Goal: Find contact information: Obtain details needed to contact an individual or organization

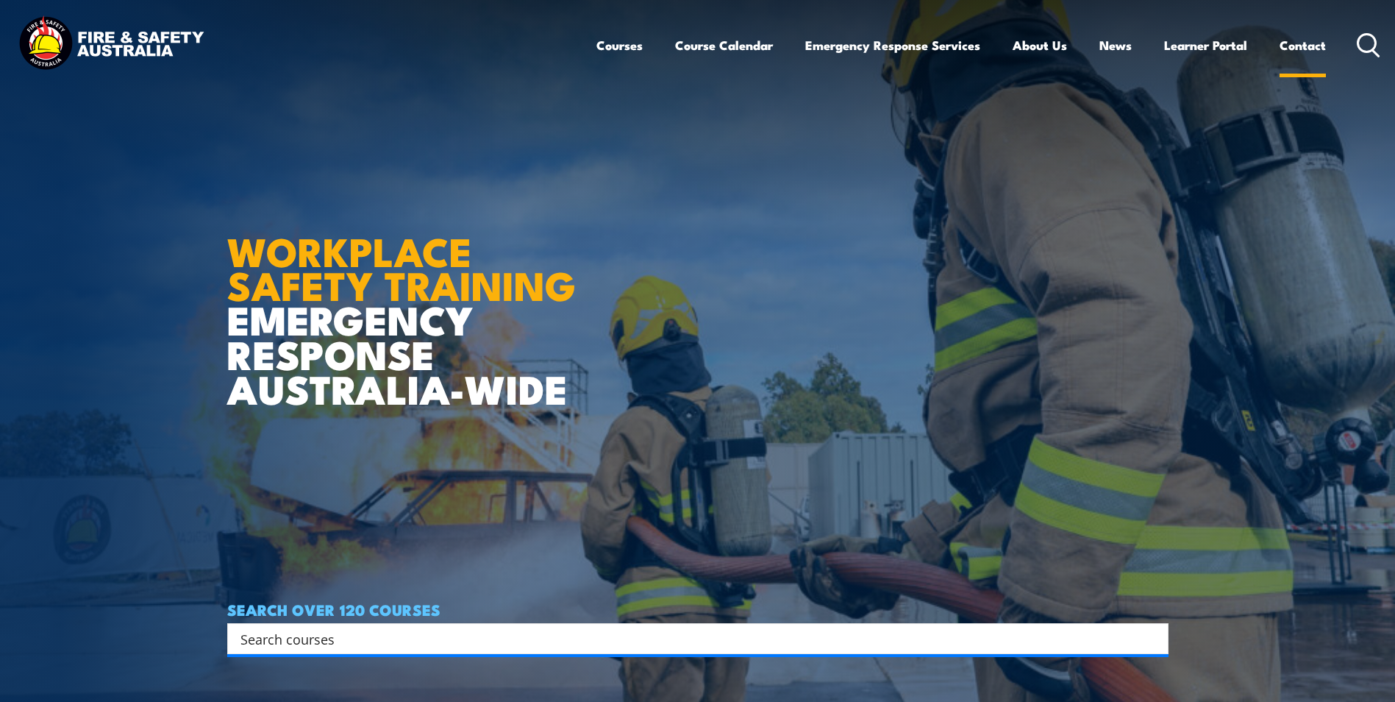
click at [1298, 50] on link "Contact" at bounding box center [1303, 45] width 46 height 39
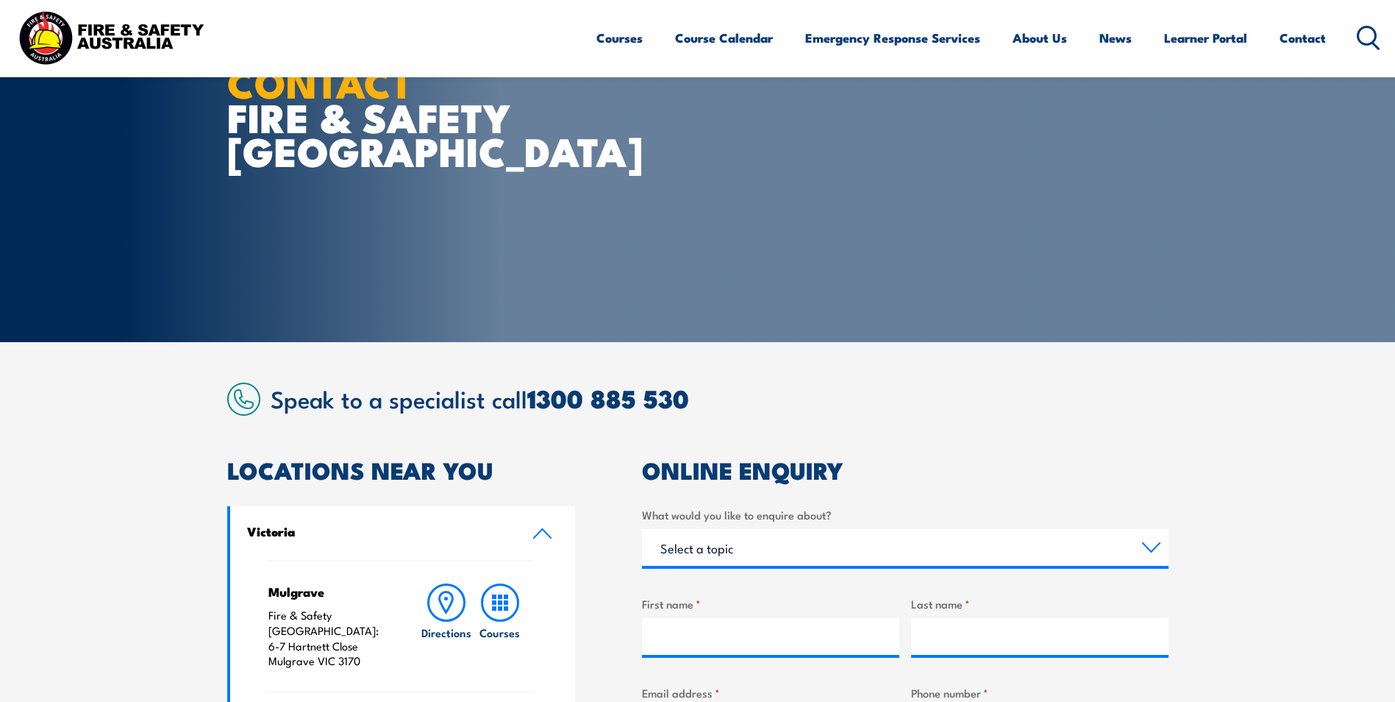
scroll to position [221, 0]
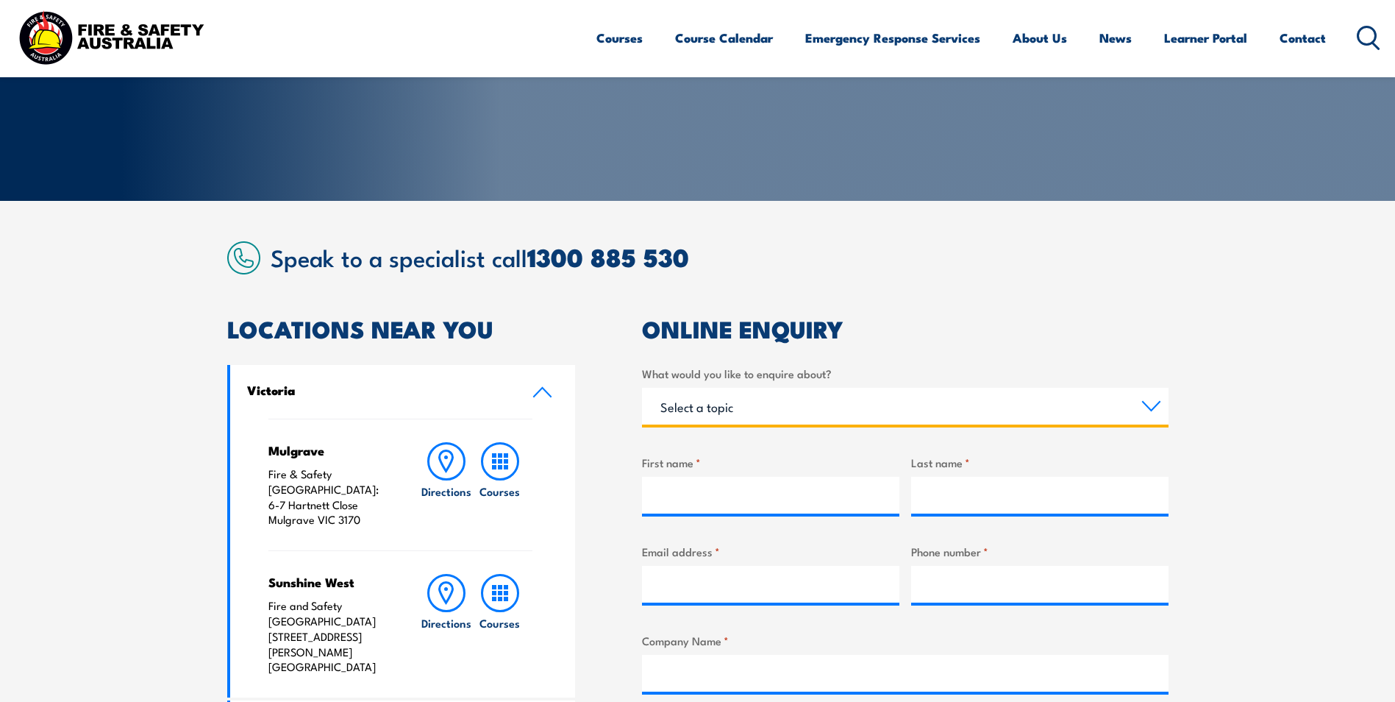
click at [1007, 410] on select "Select a topic Training Emergency Response Services General Enquiry" at bounding box center [905, 406] width 527 height 37
click at [1000, 403] on select "Select a topic Training Emergency Response Services General Enquiry" at bounding box center [905, 406] width 527 height 37
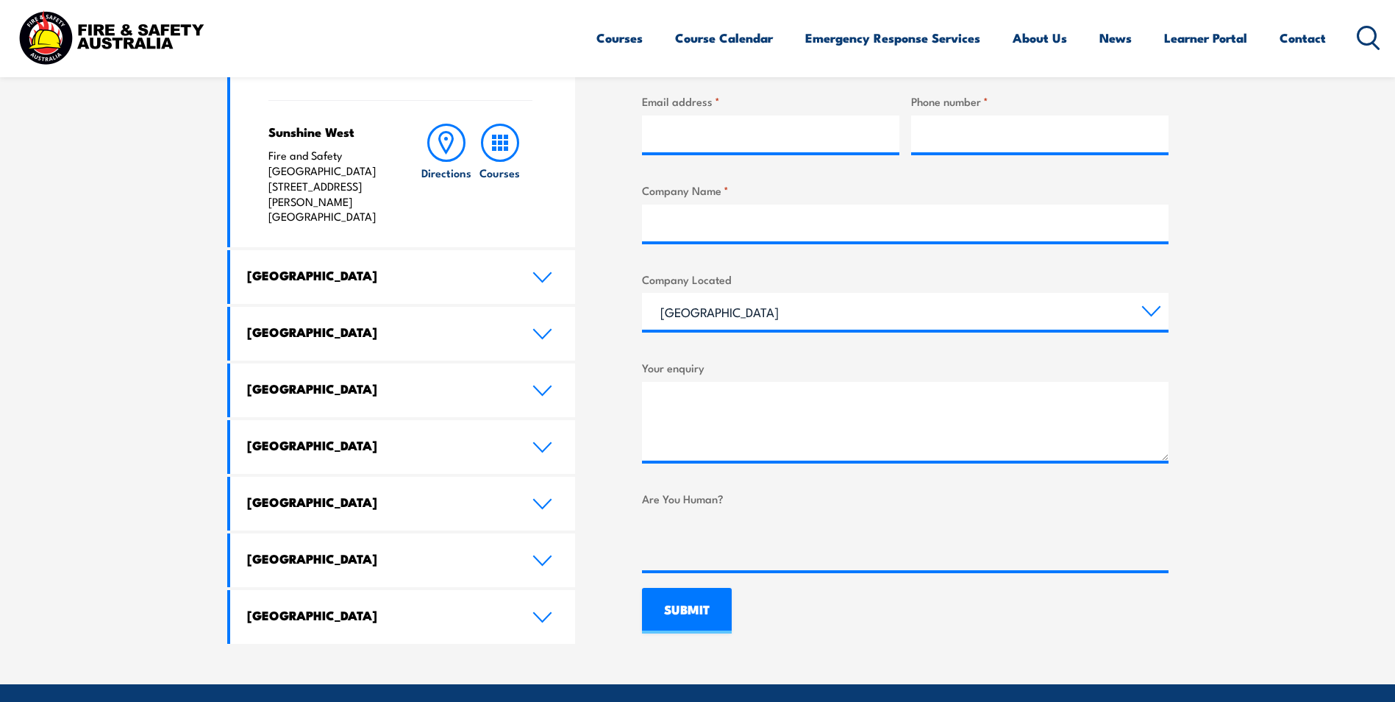
scroll to position [229, 0]
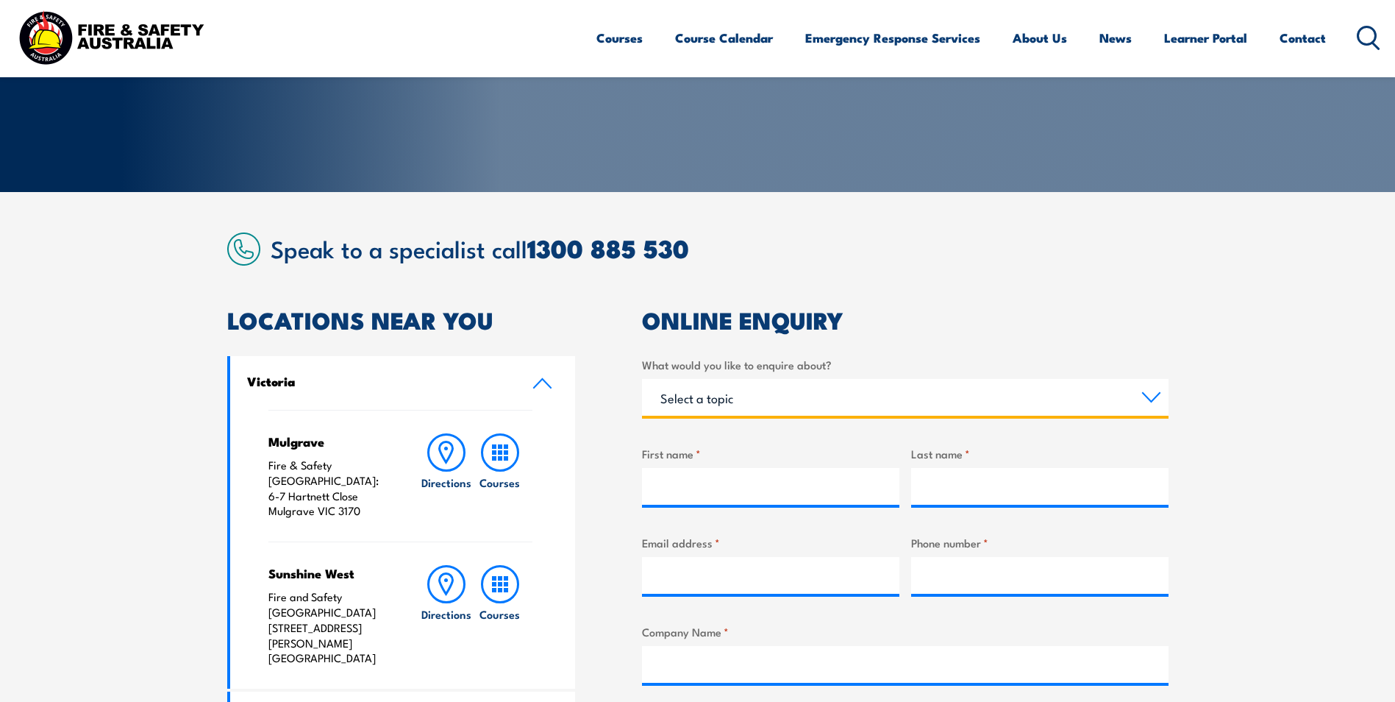
click at [985, 410] on select "Select a topic Training Emergency Response Services General Enquiry" at bounding box center [905, 397] width 527 height 37
select select "Training"
click at [642, 379] on select "Select a topic Training Emergency Response Services General Enquiry" at bounding box center [905, 397] width 527 height 37
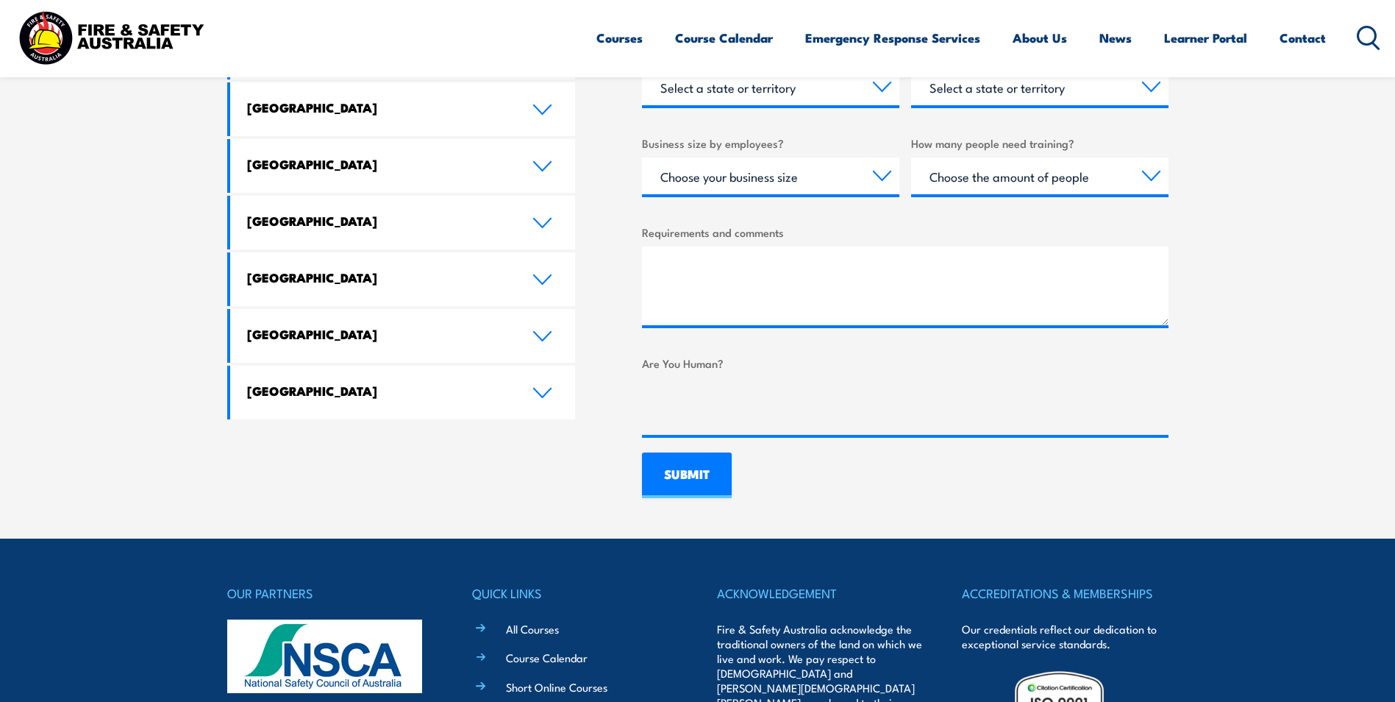
scroll to position [965, 0]
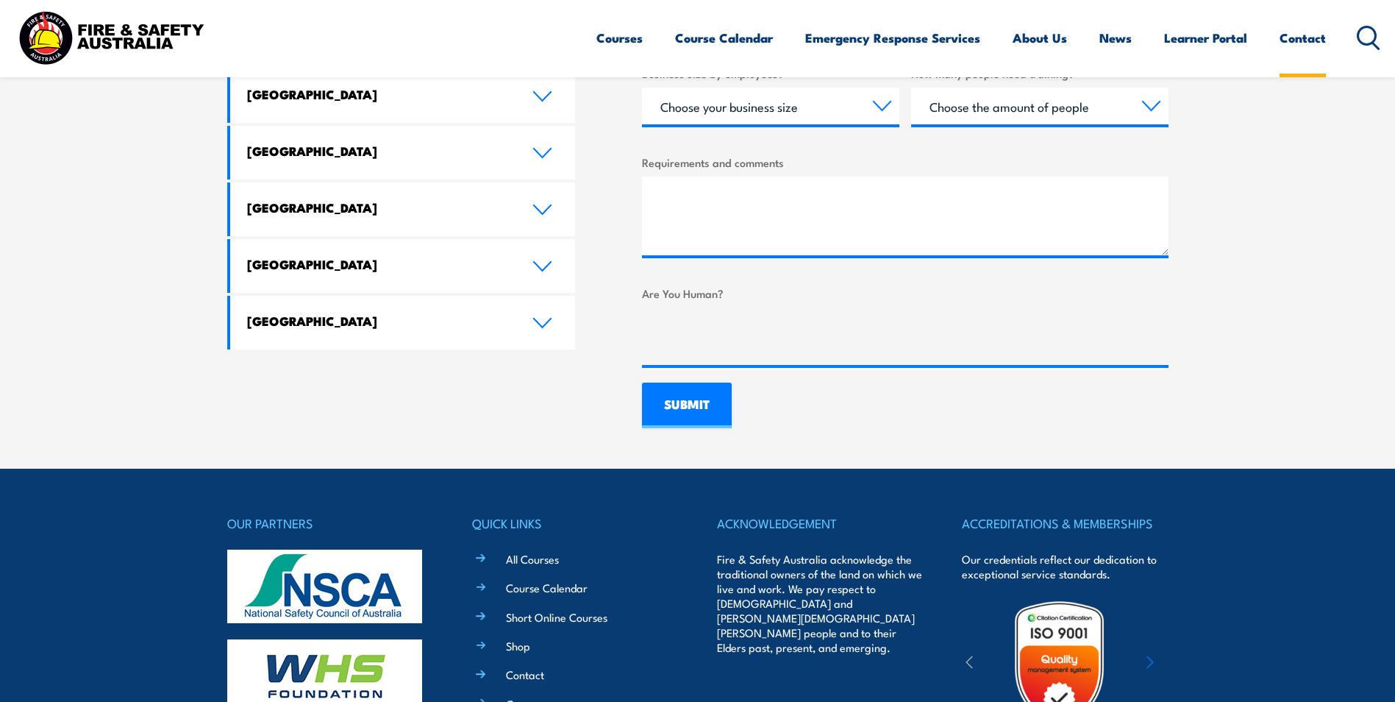
click at [1300, 46] on link "Contact" at bounding box center [1303, 37] width 46 height 39
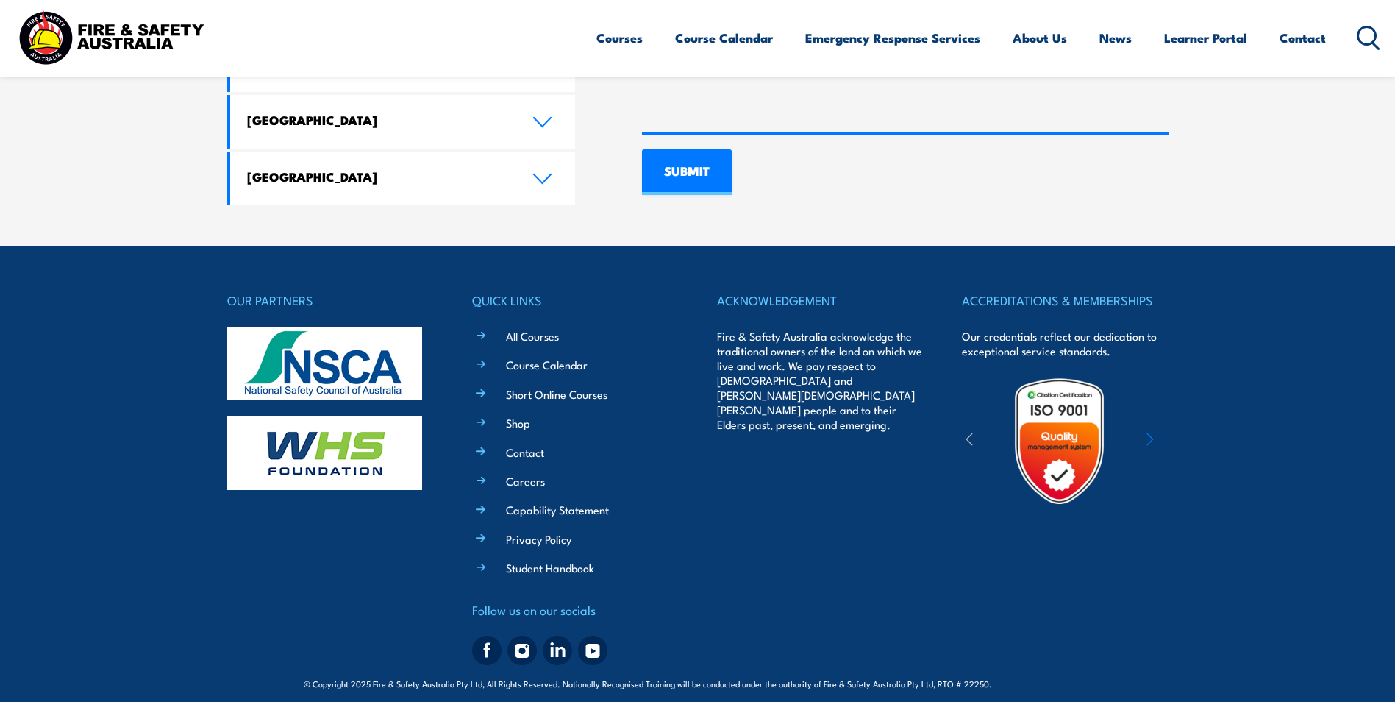
scroll to position [1112, 0]
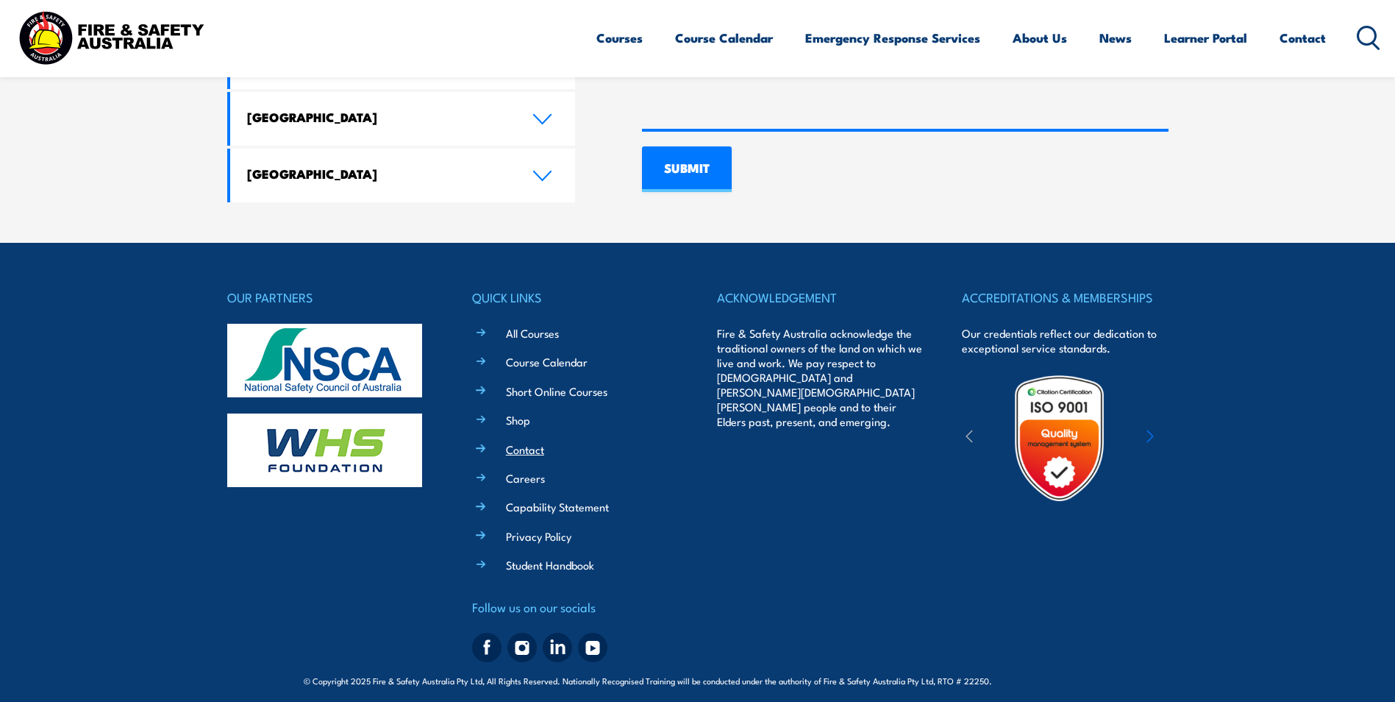
click at [532, 441] on link "Contact" at bounding box center [525, 448] width 38 height 15
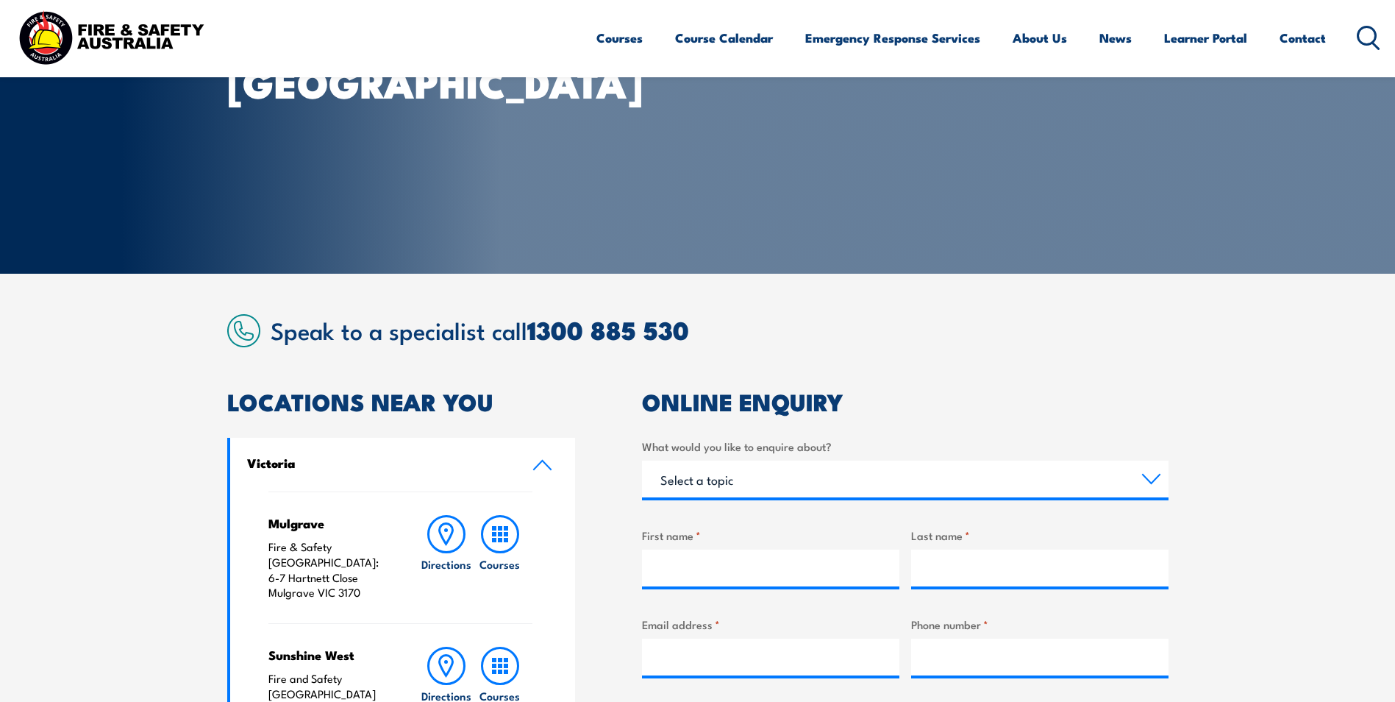
scroll to position [147, 0]
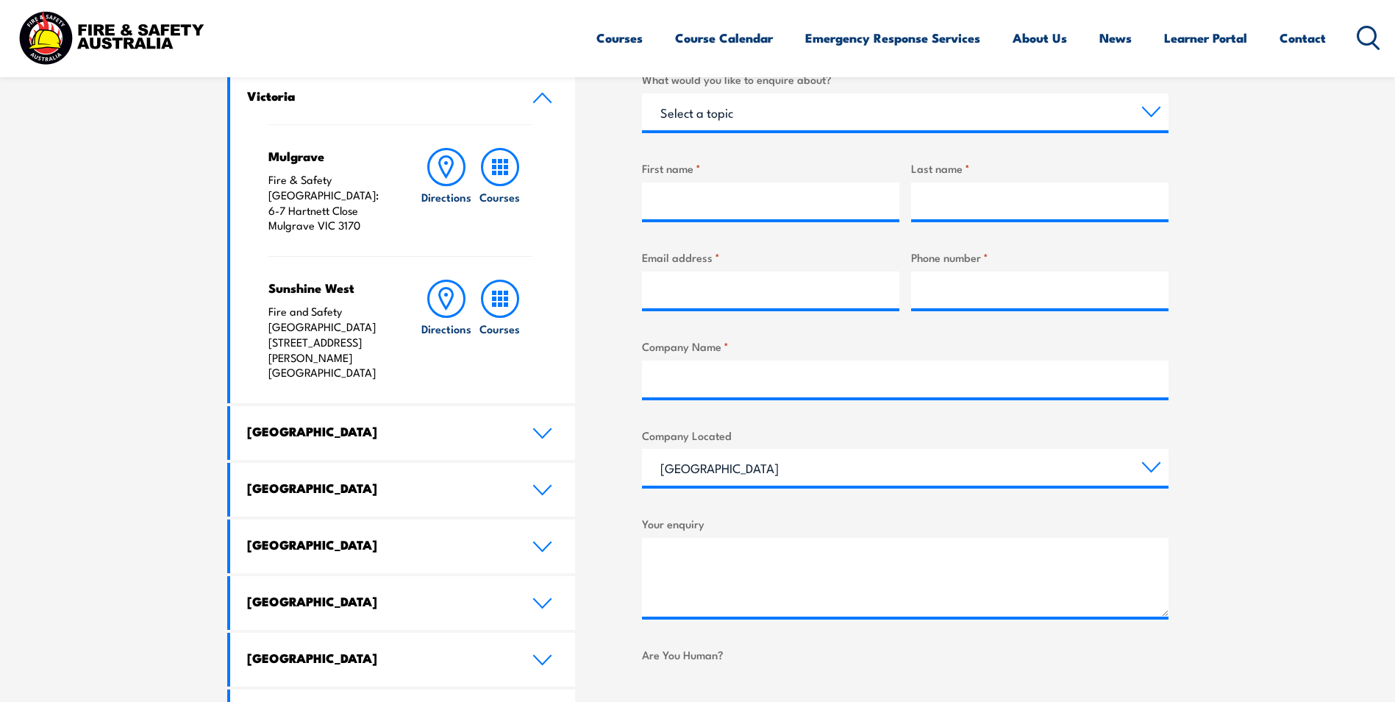
scroll to position [0, 0]
